Goal: Use online tool/utility

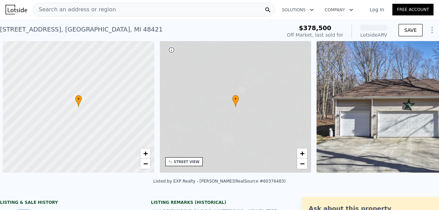
scroll to position [0, 3]
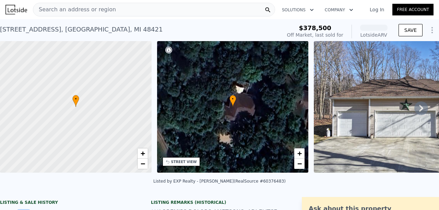
click at [415, 106] on icon at bounding box center [421, 109] width 14 height 14
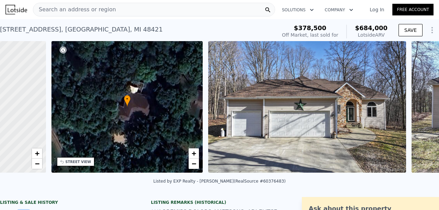
scroll to position [0, 159]
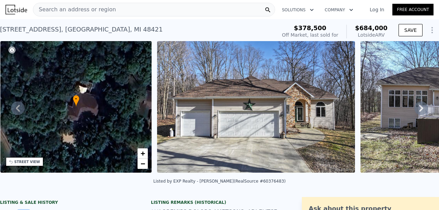
click at [418, 106] on icon at bounding box center [421, 109] width 14 height 14
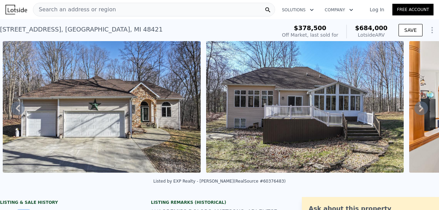
click at [418, 106] on icon at bounding box center [421, 109] width 14 height 14
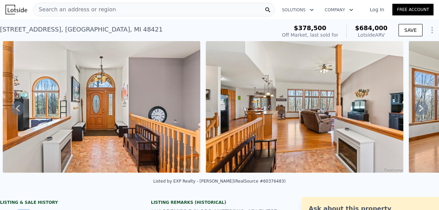
click at [418, 106] on icon at bounding box center [421, 109] width 14 height 14
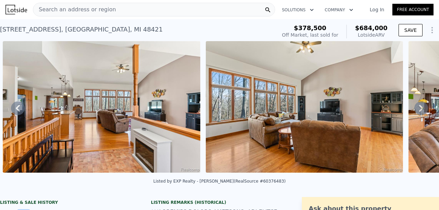
click at [418, 106] on icon at bounding box center [421, 109] width 14 height 14
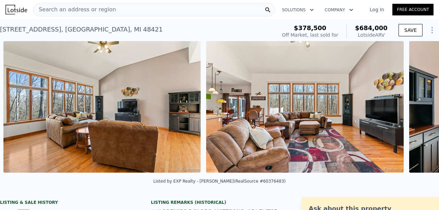
scroll to position [0, 1126]
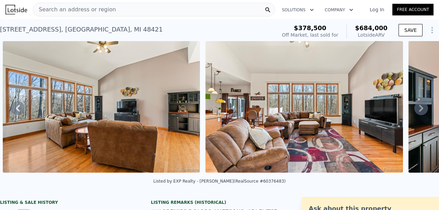
click at [418, 106] on div "• + − • + − STREET VIEW Loading... SATELLITE VIEW" at bounding box center [219, 108] width 439 height 134
click at [418, 106] on icon at bounding box center [421, 109] width 14 height 14
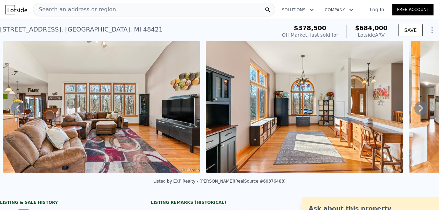
click at [419, 107] on icon at bounding box center [421, 108] width 4 height 7
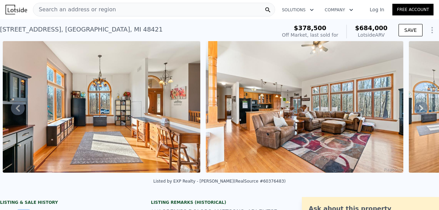
click at [419, 107] on icon at bounding box center [421, 108] width 4 height 7
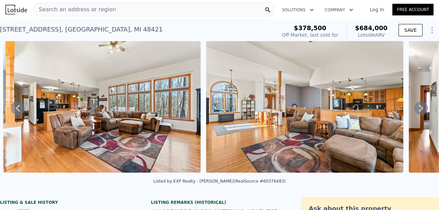
click at [419, 107] on icon at bounding box center [421, 108] width 4 height 7
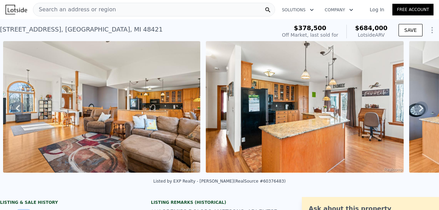
click at [419, 107] on icon at bounding box center [421, 108] width 4 height 7
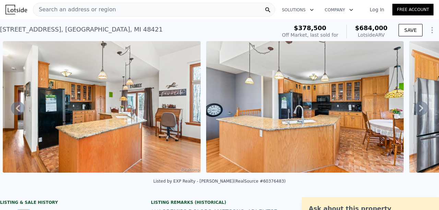
click at [419, 107] on icon at bounding box center [421, 108] width 4 height 7
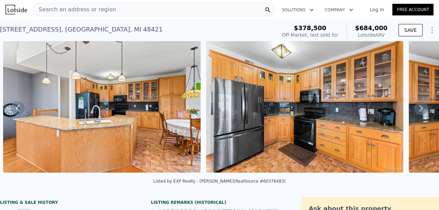
click at [419, 107] on icon at bounding box center [421, 108] width 4 height 7
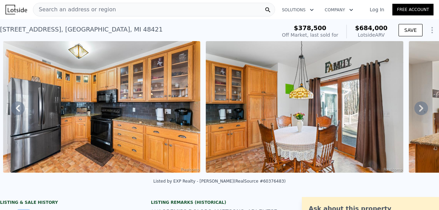
click at [419, 107] on icon at bounding box center [421, 108] width 4 height 7
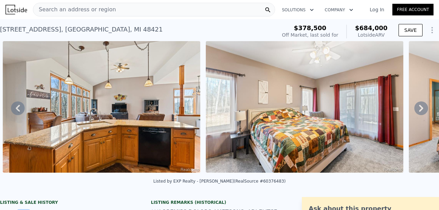
click at [419, 107] on icon at bounding box center [421, 108] width 4 height 7
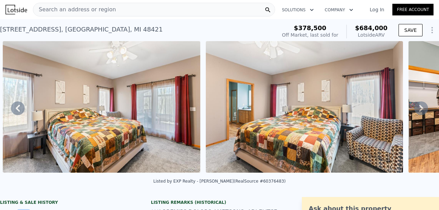
click at [419, 107] on icon at bounding box center [421, 108] width 4 height 7
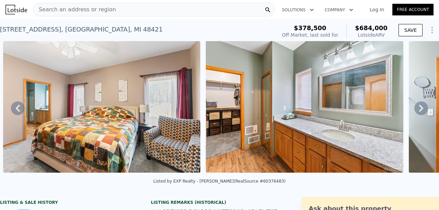
click at [419, 107] on icon at bounding box center [421, 108] width 4 height 7
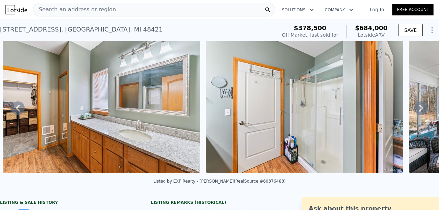
click at [419, 107] on icon at bounding box center [421, 108] width 4 height 7
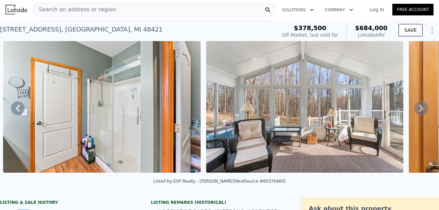
click at [419, 107] on icon at bounding box center [421, 108] width 4 height 7
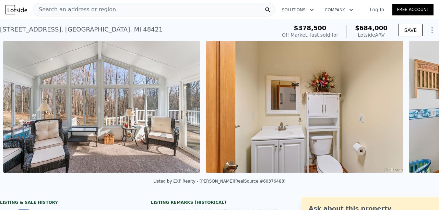
scroll to position [0, 3967]
click at [417, 107] on div "• + − • + − STREET VIEW Loading... SATELLITE VIEW" at bounding box center [219, 108] width 439 height 134
click at [419, 107] on icon at bounding box center [421, 108] width 4 height 7
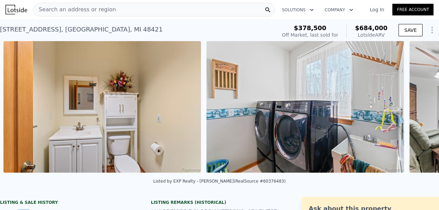
scroll to position [0, 4170]
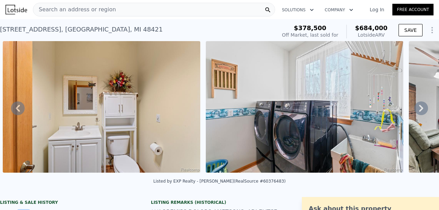
click at [419, 107] on icon at bounding box center [421, 108] width 4 height 7
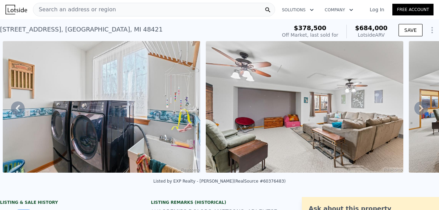
click at [419, 107] on icon at bounding box center [421, 108] width 4 height 7
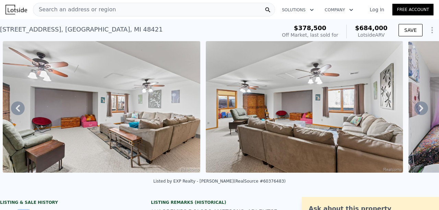
click at [419, 107] on icon at bounding box center [421, 108] width 4 height 7
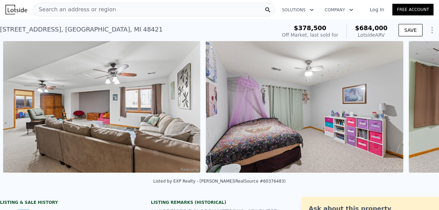
click at [417, 107] on div "• + − • + − STREET VIEW Loading... SATELLITE VIEW" at bounding box center [219, 108] width 439 height 134
click at [419, 107] on icon at bounding box center [421, 108] width 4 height 7
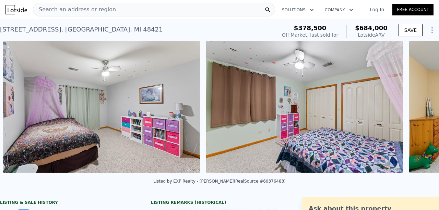
click at [417, 107] on div "• + − • + − STREET VIEW Loading... SATELLITE VIEW" at bounding box center [219, 108] width 439 height 134
click at [419, 108] on icon at bounding box center [421, 108] width 4 height 7
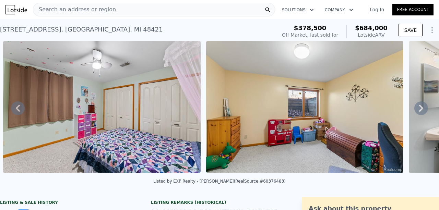
click at [419, 108] on icon at bounding box center [421, 108] width 4 height 7
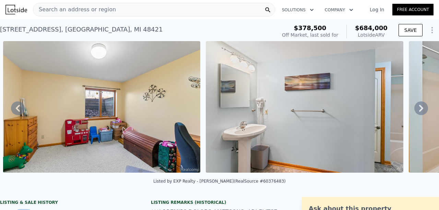
click at [419, 108] on icon at bounding box center [421, 108] width 4 height 7
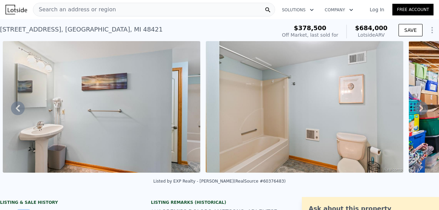
click at [419, 108] on icon at bounding box center [421, 108] width 4 height 7
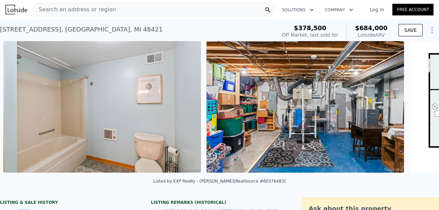
scroll to position [0, 5793]
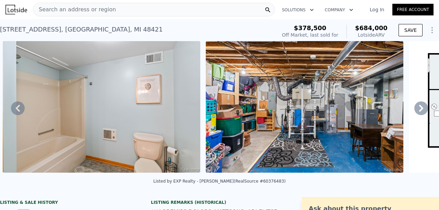
click at [419, 108] on icon at bounding box center [421, 108] width 4 height 7
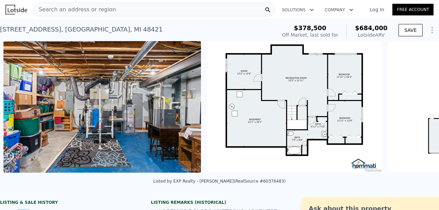
scroll to position [0, 5996]
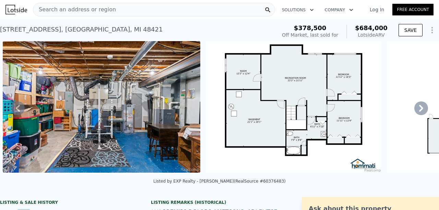
click at [419, 108] on icon at bounding box center [421, 108] width 4 height 7
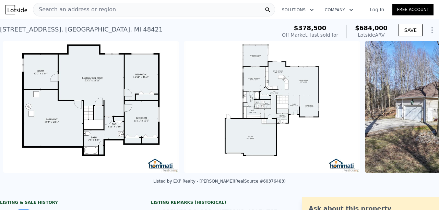
click at [417, 108] on div "• + − • + − STREET VIEW Loading... SATELLITE VIEW" at bounding box center [219, 108] width 439 height 134
click at [419, 108] on icon at bounding box center [421, 108] width 4 height 7
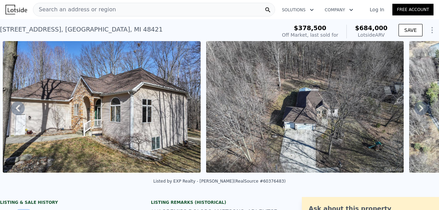
click at [419, 108] on icon at bounding box center [421, 108] width 4 height 7
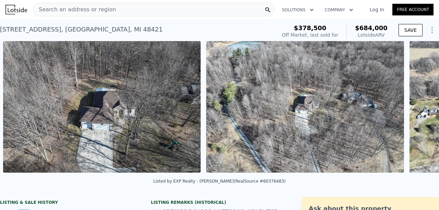
scroll to position [0, 6967]
click at [419, 108] on icon at bounding box center [421, 108] width 4 height 7
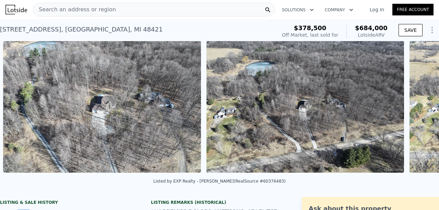
scroll to position [0, 7171]
click at [419, 108] on icon at bounding box center [421, 108] width 4 height 7
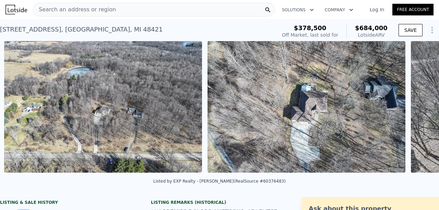
scroll to position [0, 7577]
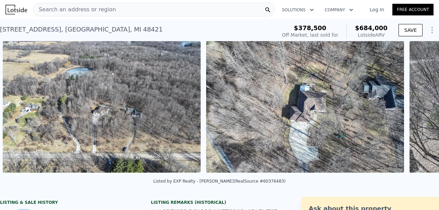
click at [417, 108] on div "• + − • + − STREET VIEW Loading... SATELLITE VIEW" at bounding box center [219, 108] width 439 height 134
